Goal: Task Accomplishment & Management: Use online tool/utility

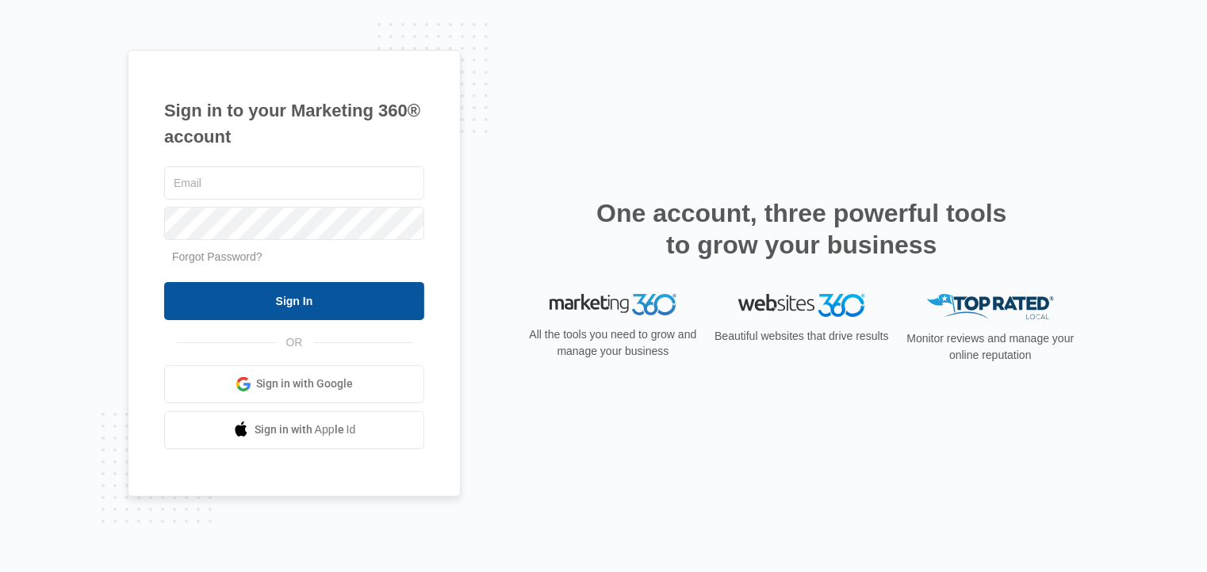
type input "[EMAIL_ADDRESS][DOMAIN_NAME]"
click at [380, 309] on input "Sign In" at bounding box center [294, 301] width 260 height 38
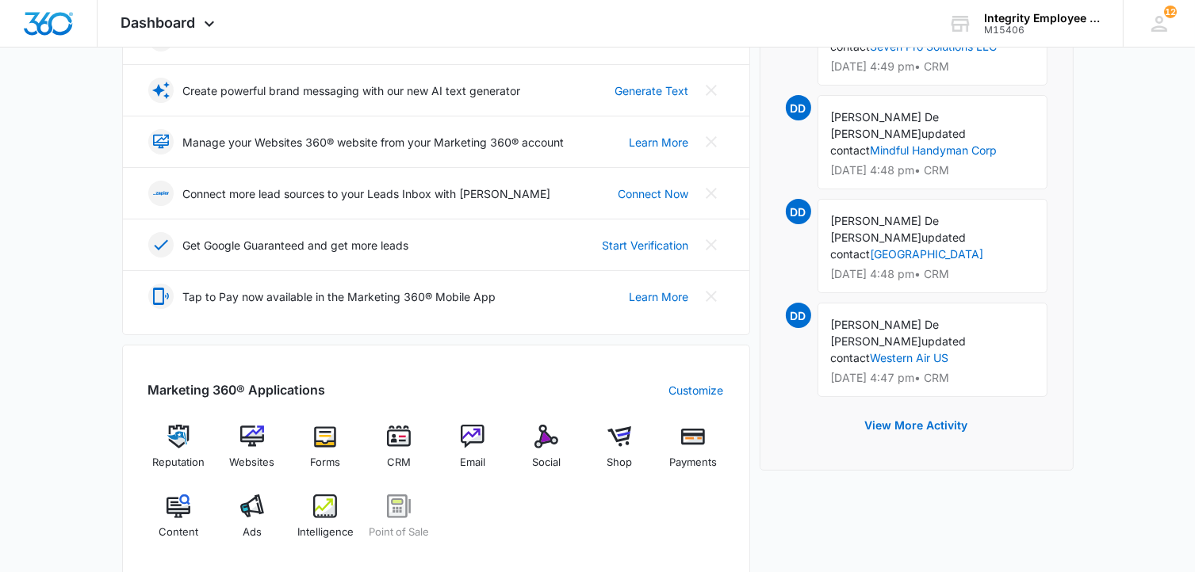
scroll to position [396, 0]
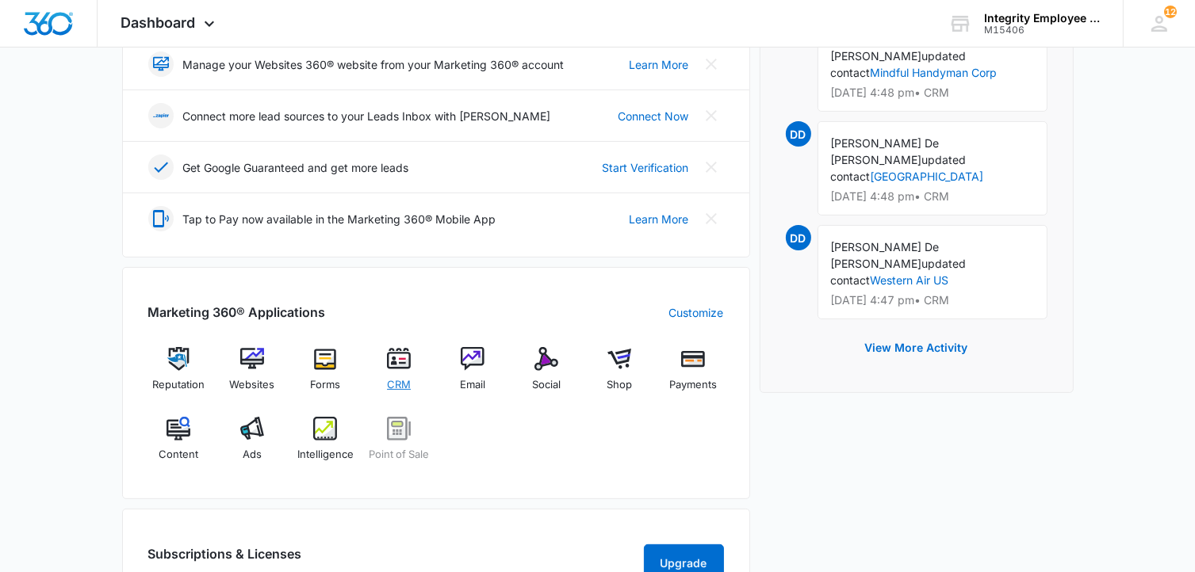
click at [423, 369] on div "CRM" at bounding box center [399, 375] width 61 height 56
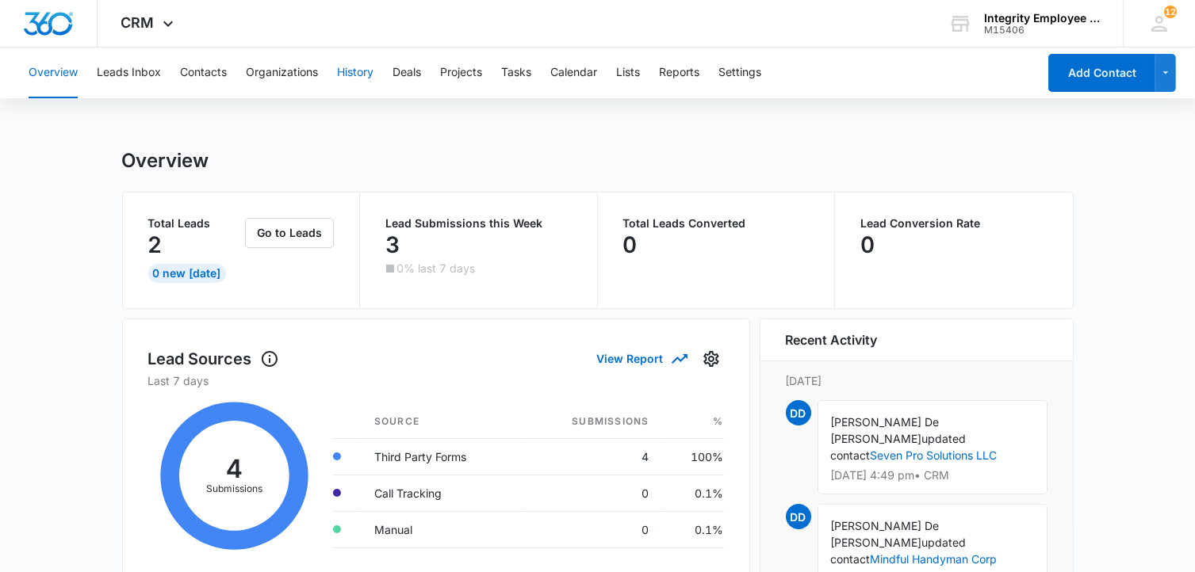
click at [355, 76] on button "History" at bounding box center [355, 73] width 36 height 51
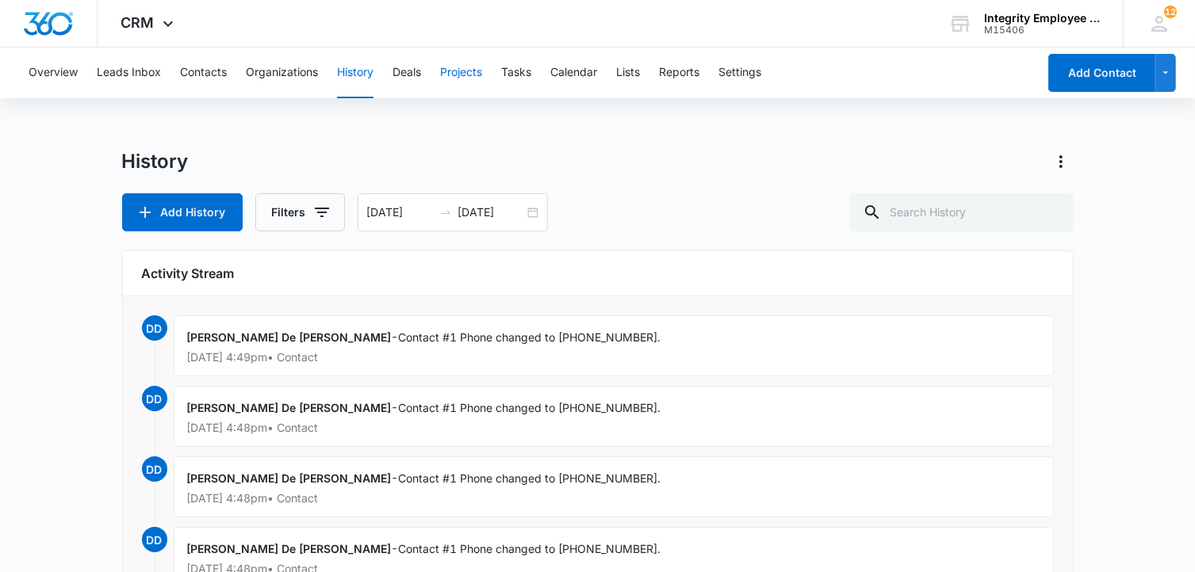
click at [467, 75] on button "Projects" at bounding box center [461, 73] width 42 height 51
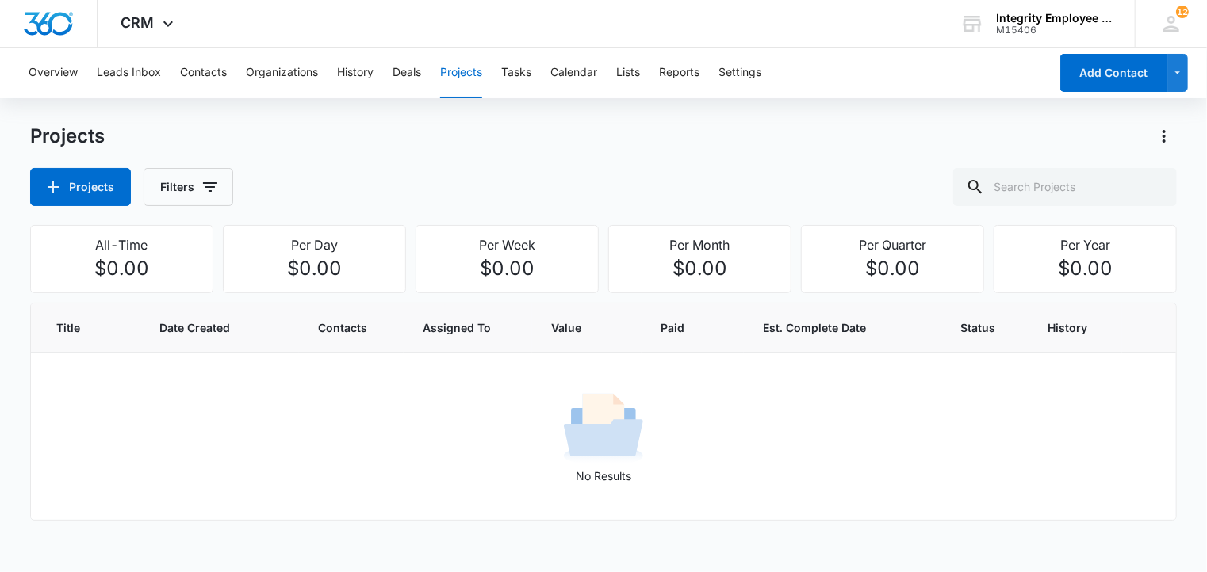
click at [495, 67] on div "Overview Leads Inbox Contacts Organizations History Deals Projects Tasks Calend…" at bounding box center [534, 73] width 1030 height 51
click at [517, 67] on button "Tasks" at bounding box center [516, 73] width 30 height 51
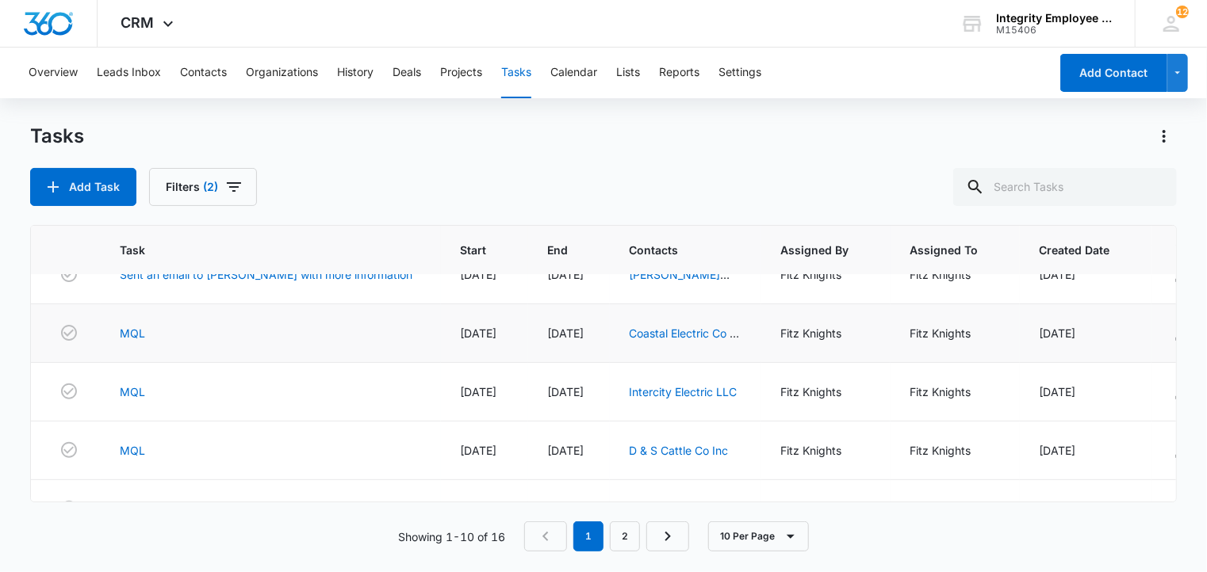
scroll to position [369, 0]
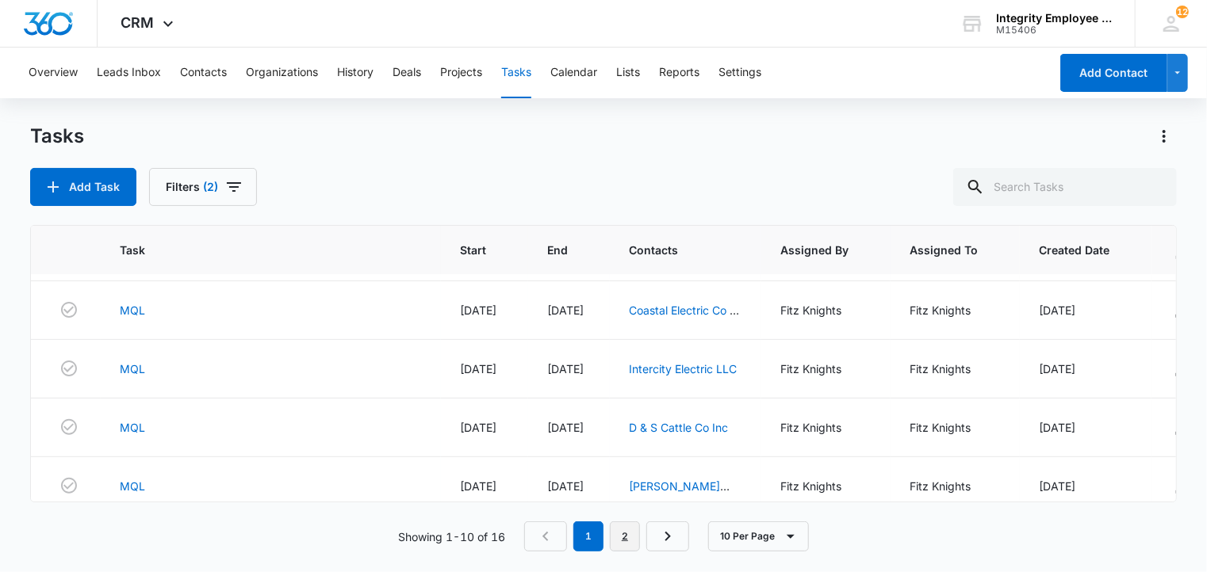
click at [618, 530] on link "2" at bounding box center [625, 537] width 30 height 30
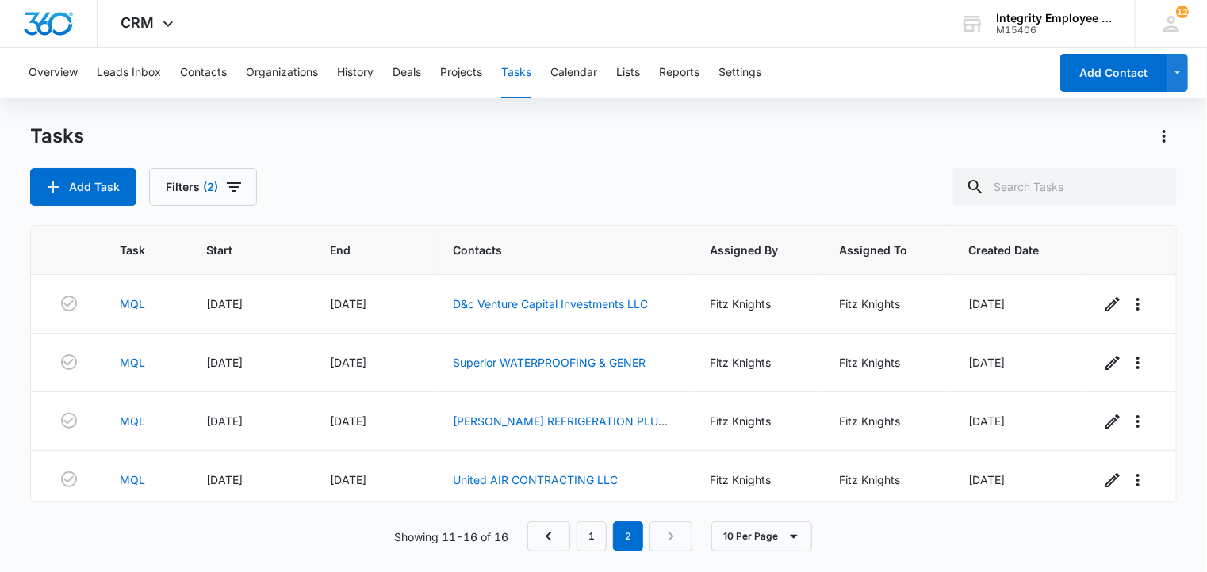
scroll to position [140, 0]
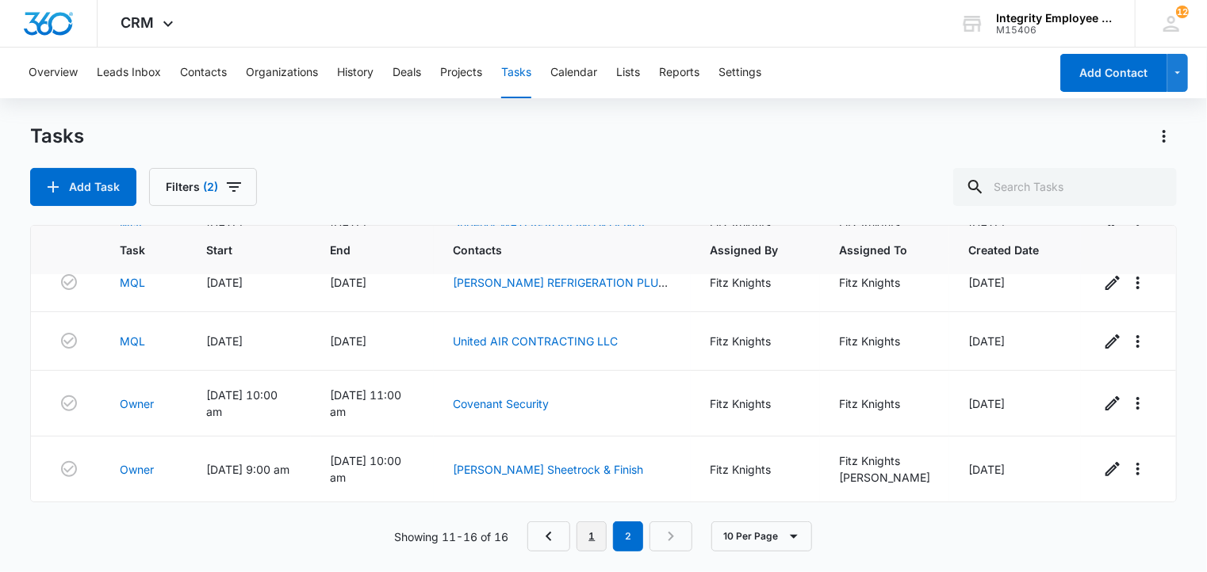
click at [604, 527] on link "1" at bounding box center [591, 537] width 30 height 30
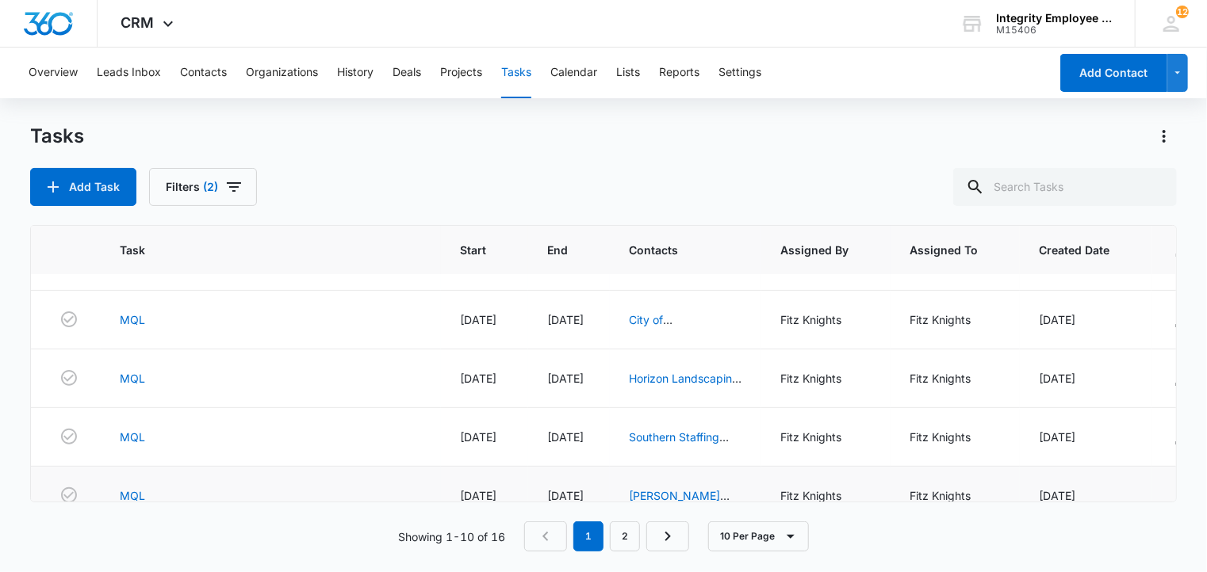
scroll to position [0, 0]
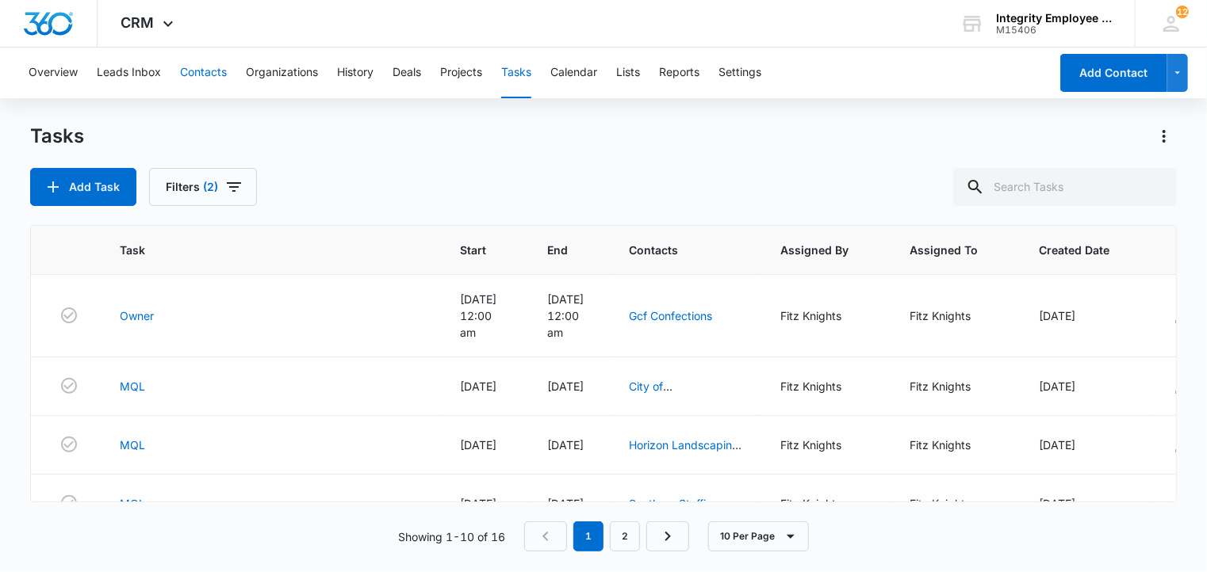
click at [224, 75] on button "Contacts" at bounding box center [203, 73] width 47 height 51
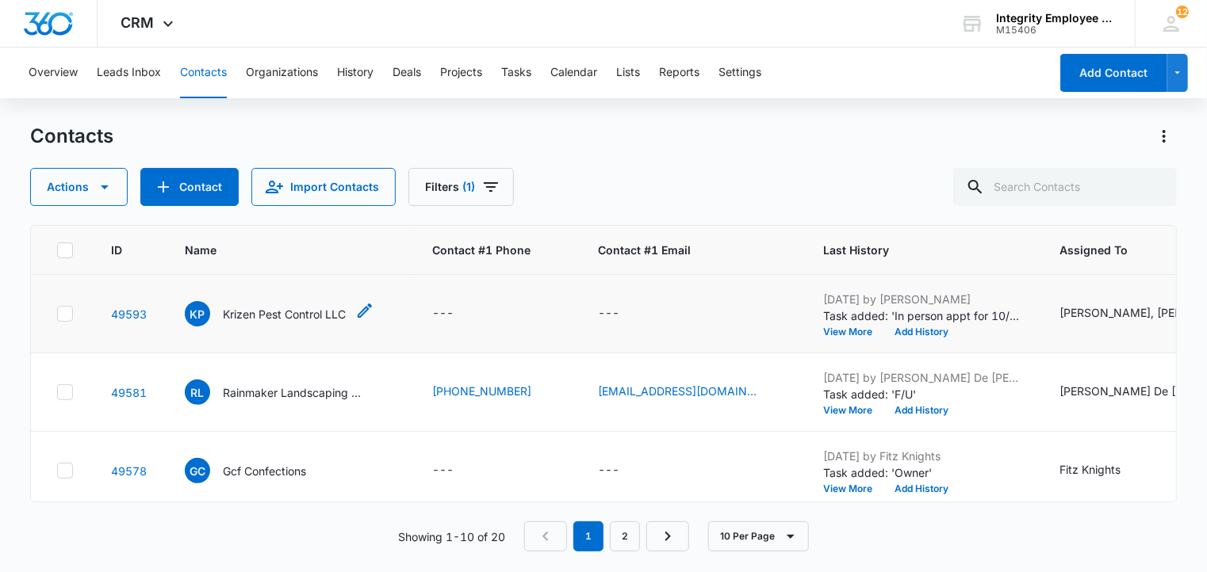
click at [331, 312] on p "Krizen Pest Control LLC" at bounding box center [284, 314] width 123 height 17
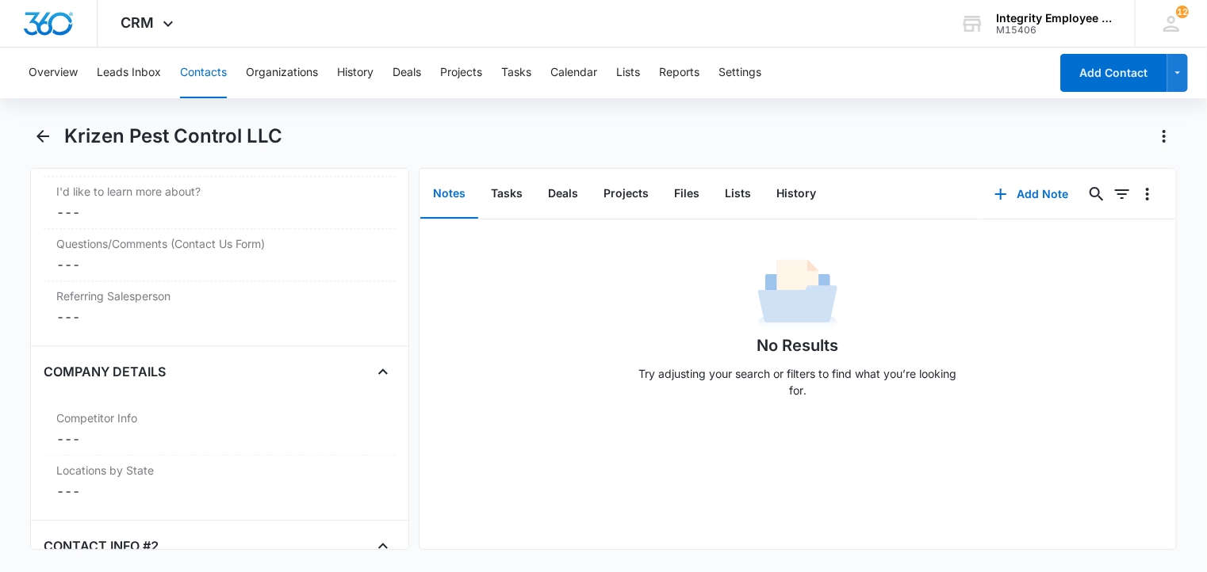
scroll to position [1823, 0]
click at [567, 195] on button "Deals" at bounding box center [562, 194] width 55 height 49
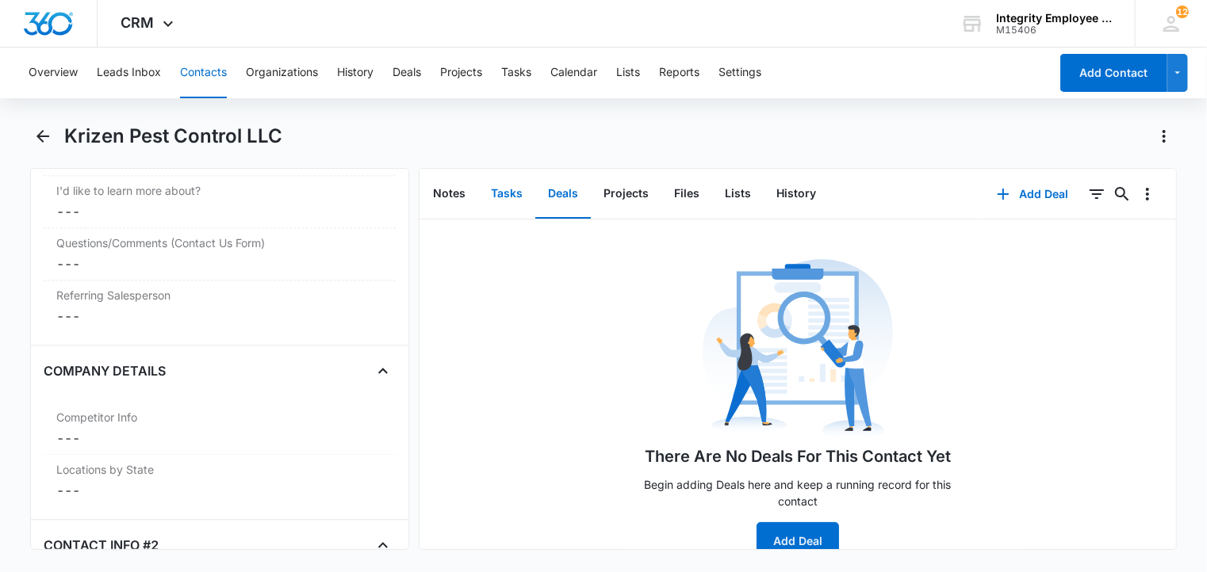
click at [492, 202] on button "Tasks" at bounding box center [506, 194] width 57 height 49
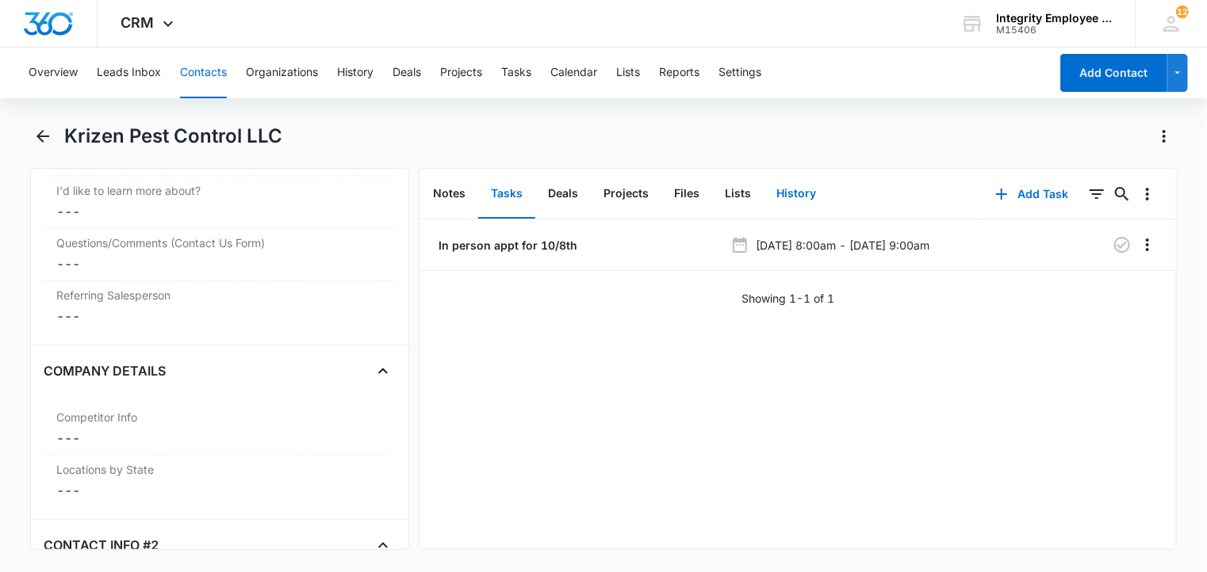
click at [774, 199] on button "History" at bounding box center [795, 194] width 65 height 49
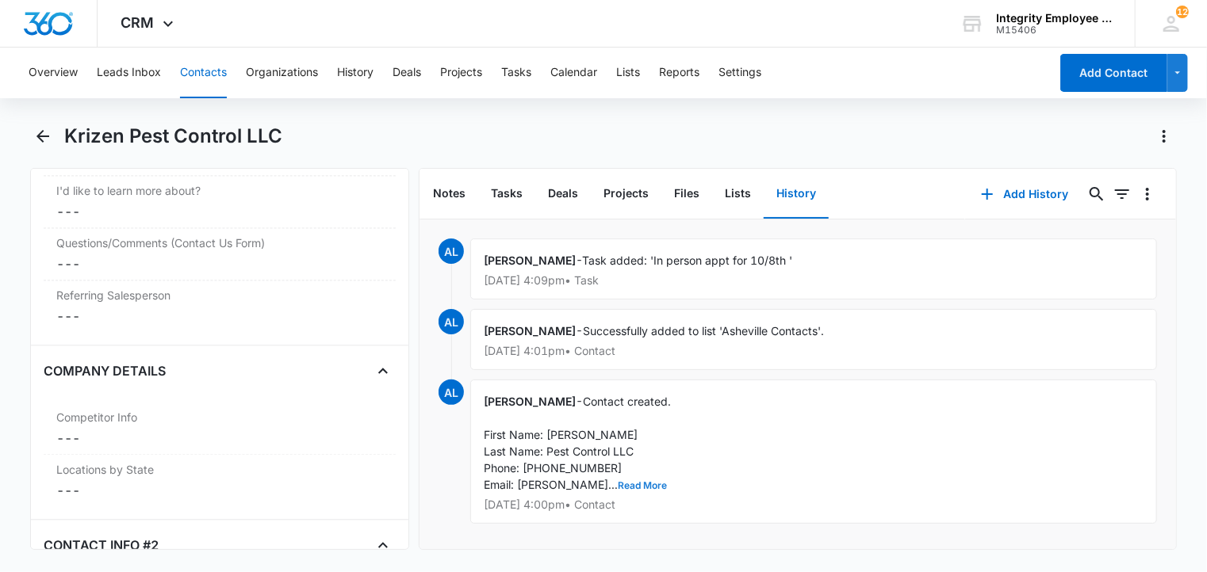
click at [618, 486] on button "Read More" at bounding box center [642, 486] width 49 height 10
